Goal: Find specific page/section: Find specific page/section

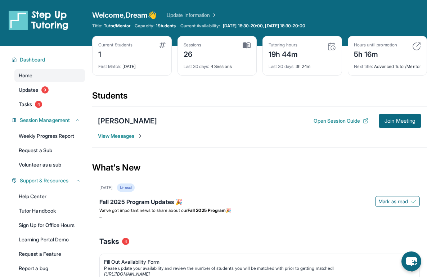
click at [413, 45] on img at bounding box center [417, 46] width 9 height 9
click at [419, 44] on img at bounding box center [417, 46] width 9 height 9
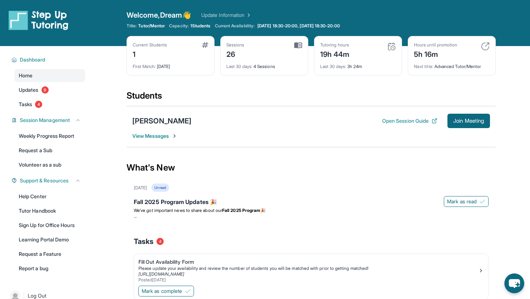
click at [427, 62] on div "Next title : Advanced Tutor/Mentor" at bounding box center [452, 64] width 76 height 10
click at [295, 45] on img at bounding box center [298, 45] width 8 height 6
